Goal: Navigation & Orientation: Find specific page/section

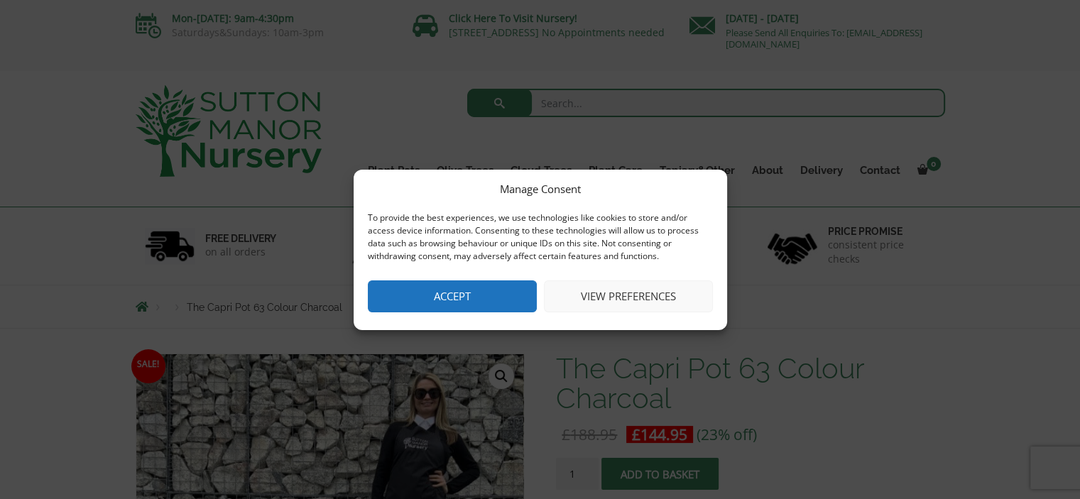
click at [489, 293] on button "Accept" at bounding box center [452, 297] width 169 height 32
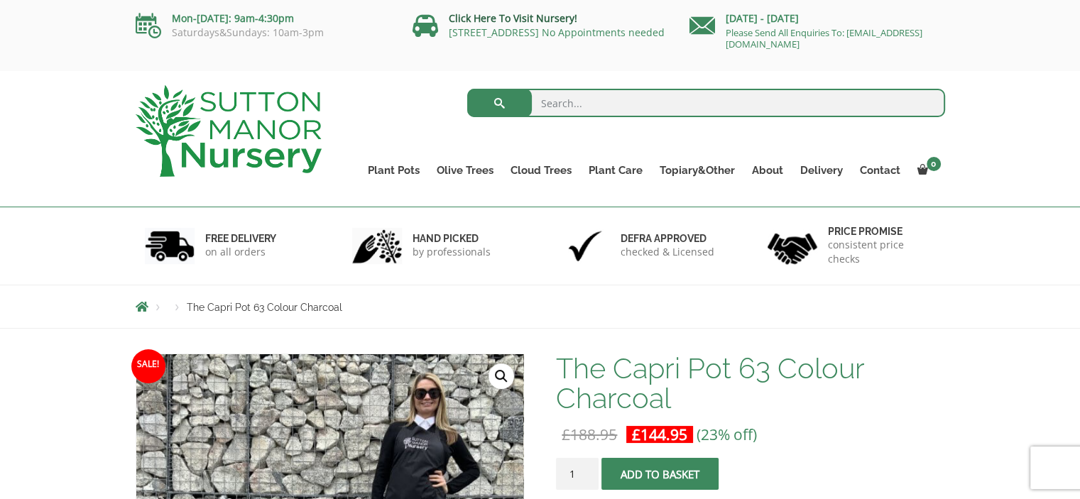
click at [502, 14] on link "Click Here To Visit Nursery!" at bounding box center [513, 17] width 129 height 13
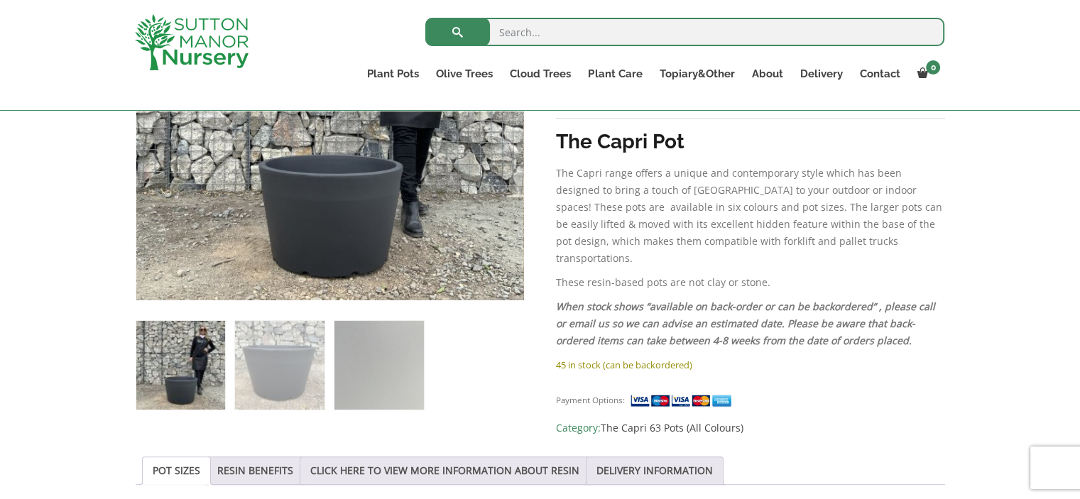
scroll to position [415, 0]
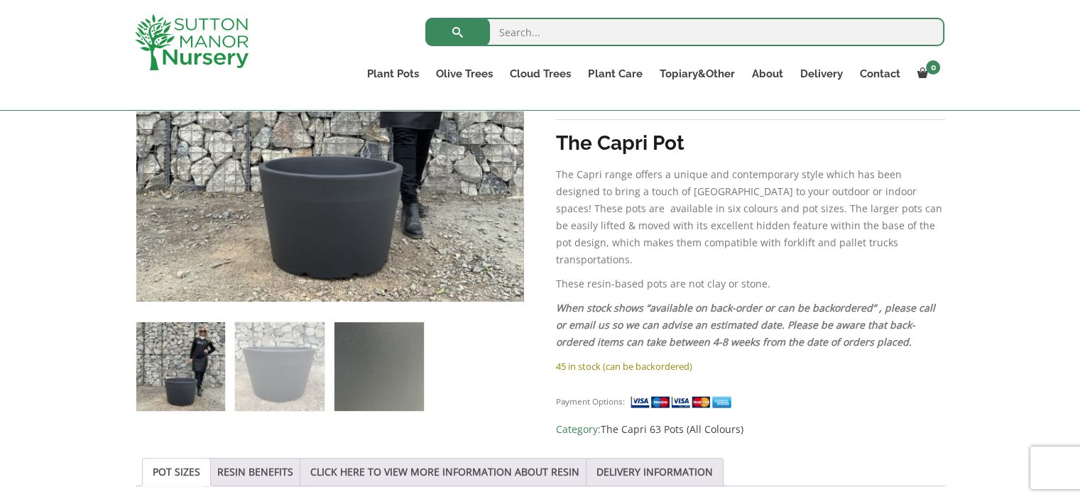
drag, startPoint x: 352, startPoint y: 368, endPoint x: 344, endPoint y: 368, distance: 8.5
click at [344, 368] on img at bounding box center [379, 366] width 89 height 89
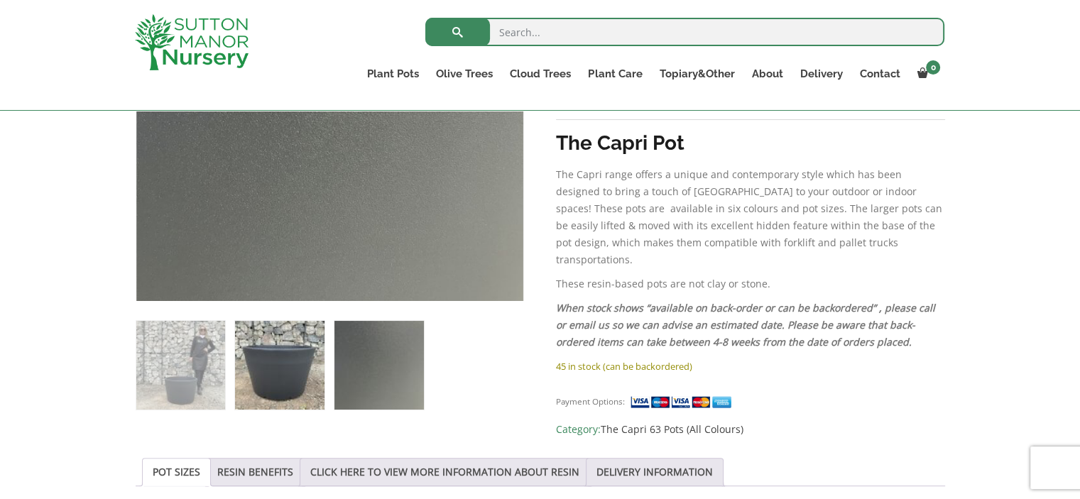
click at [278, 369] on img at bounding box center [279, 365] width 89 height 89
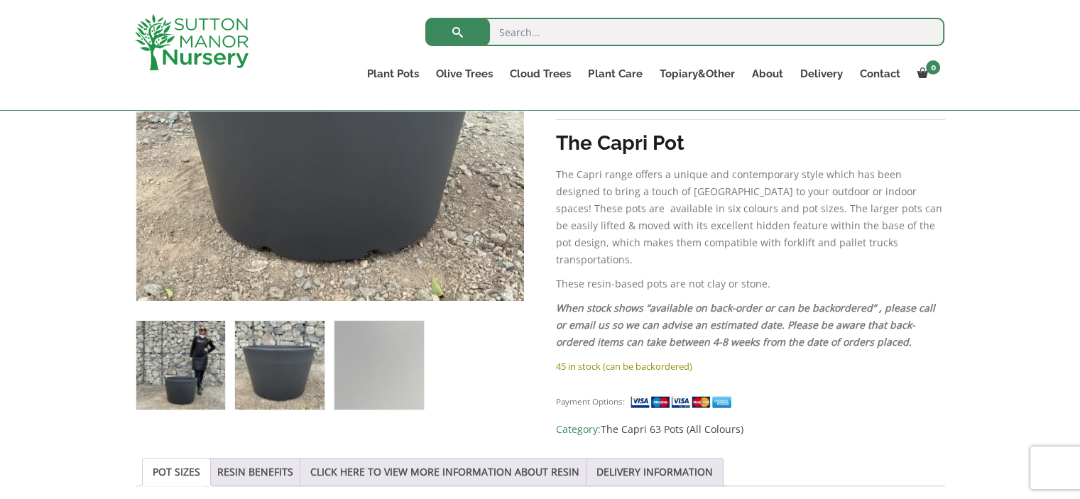
click at [187, 374] on img at bounding box center [180, 365] width 89 height 89
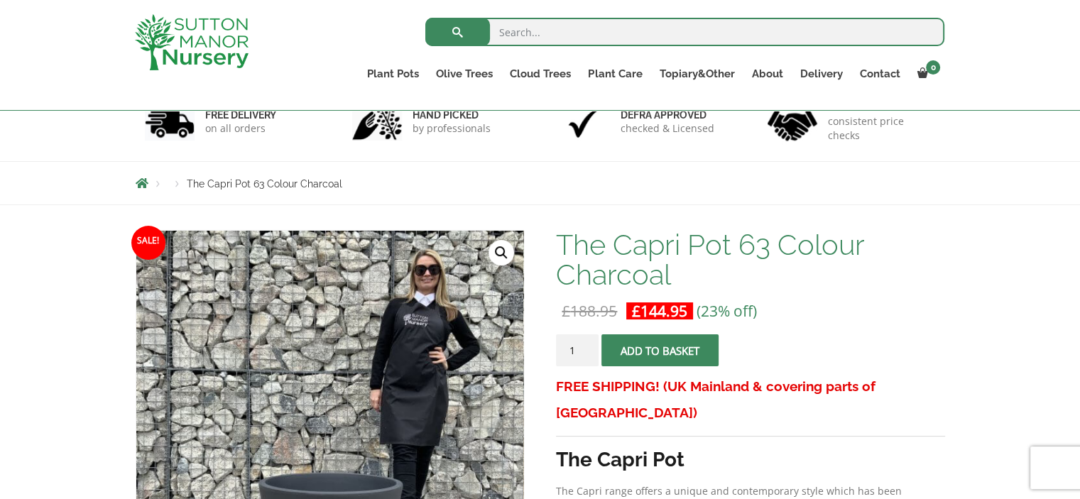
scroll to position [0, 0]
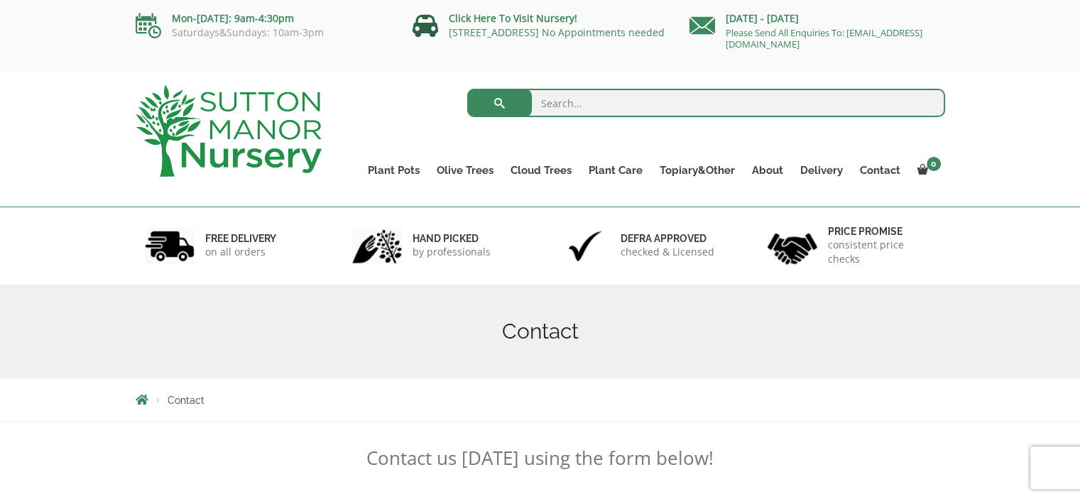
click at [432, 25] on icon at bounding box center [426, 26] width 26 height 26
